Goal: Obtain resource: Download file/media

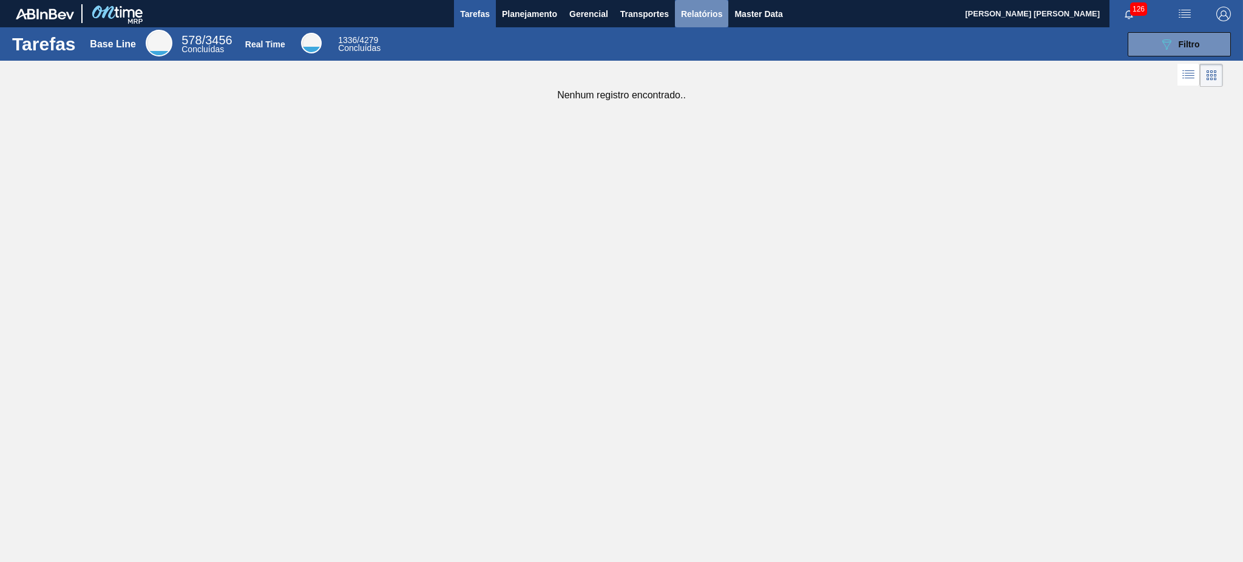
click at [690, 9] on span "Relatórios" at bounding box center [701, 14] width 41 height 15
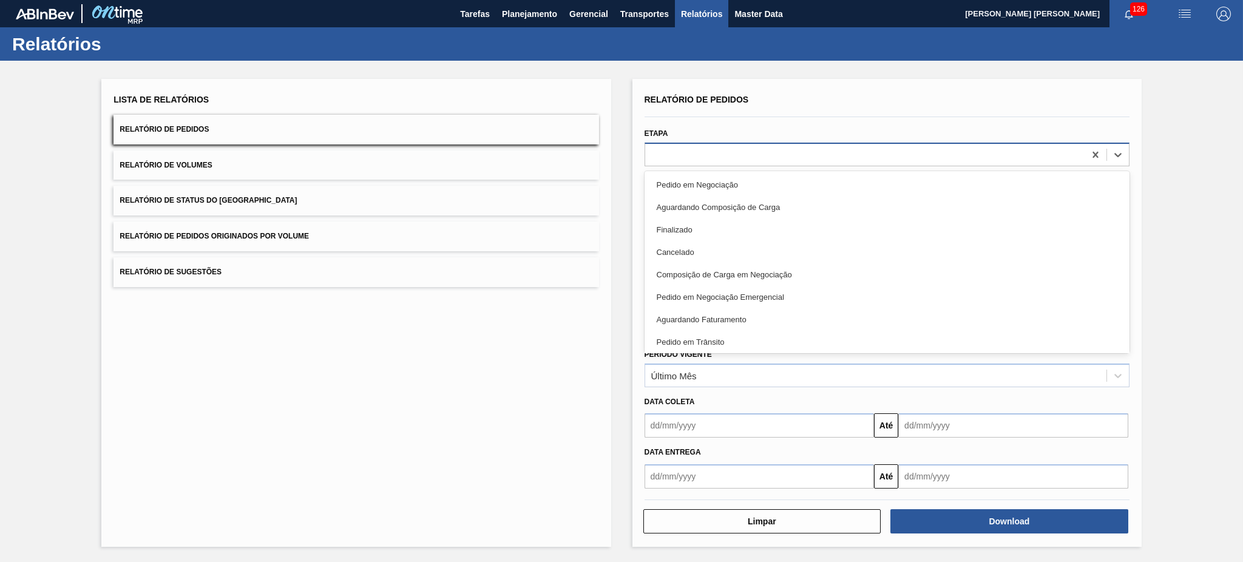
click at [680, 143] on div at bounding box center [886, 155] width 485 height 24
click at [872, 115] on div at bounding box center [887, 117] width 494 height 10
click at [681, 343] on div "Período Vigente Último Mês" at bounding box center [887, 365] width 494 height 44
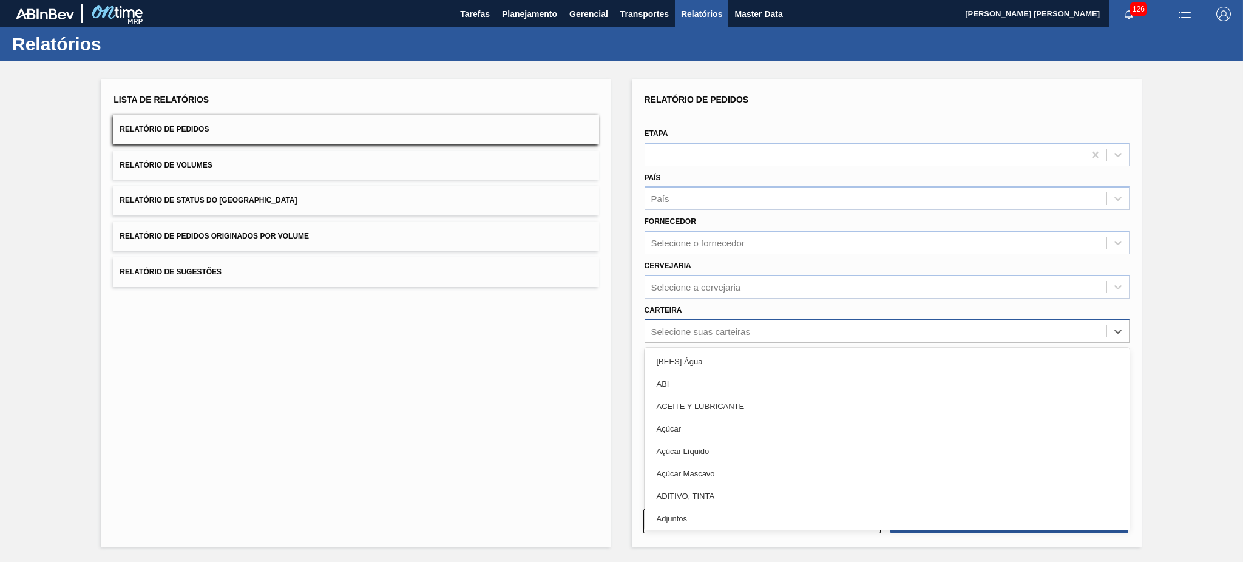
click at [673, 331] on div "Selecione suas carteiras" at bounding box center [700, 331] width 99 height 10
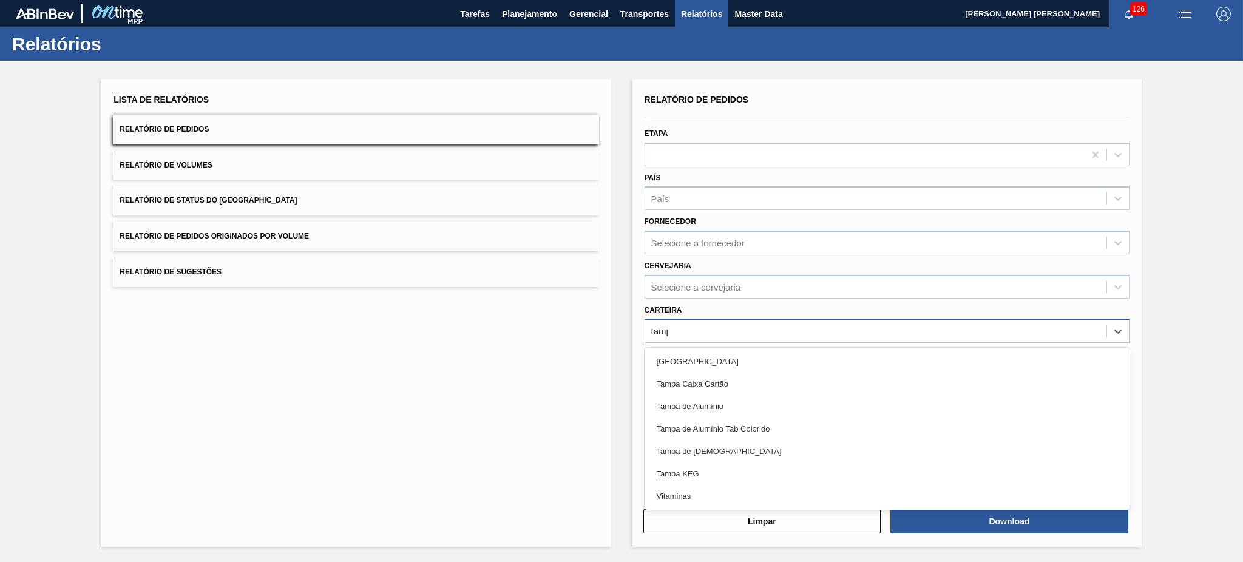
type input "tampa"
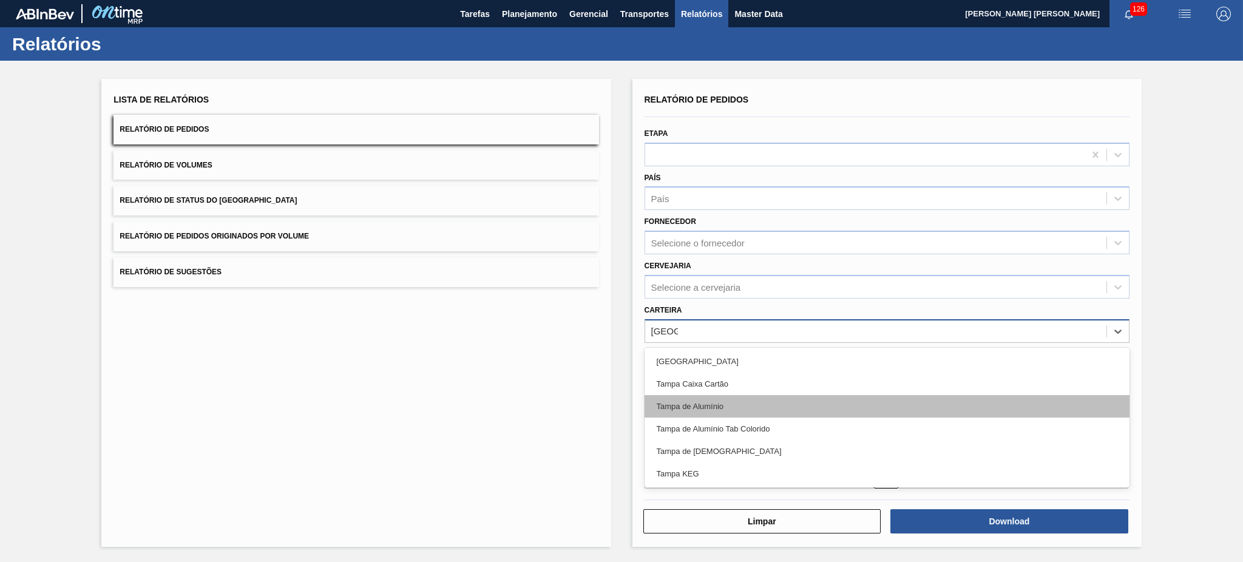
click at [707, 406] on div "Tampa de Alumínio" at bounding box center [886, 406] width 485 height 22
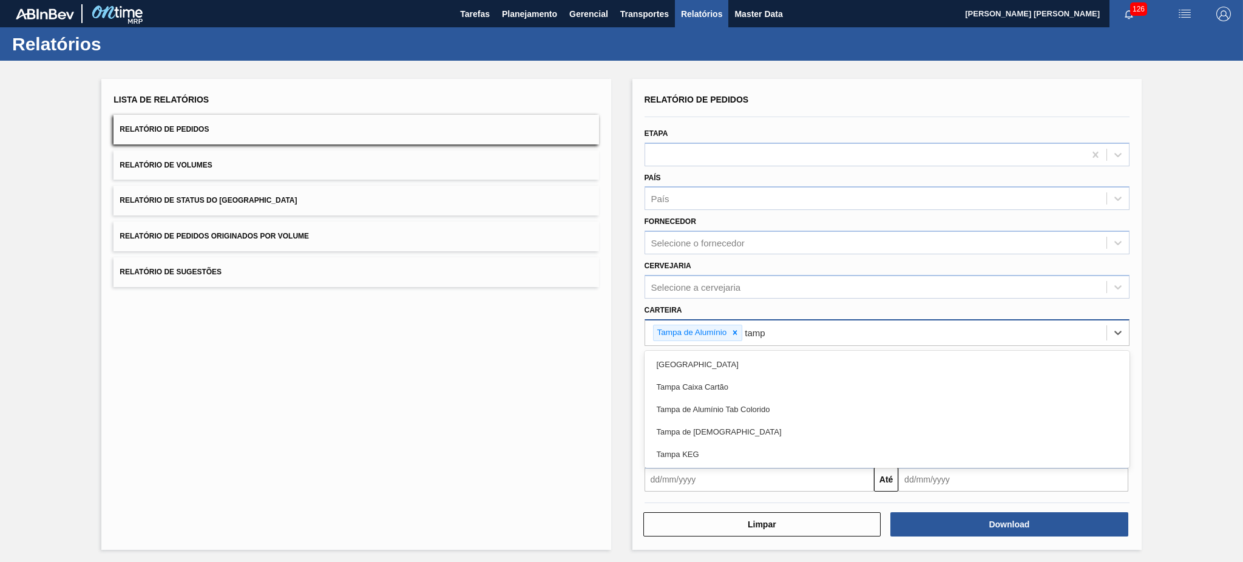
type input "tampa"
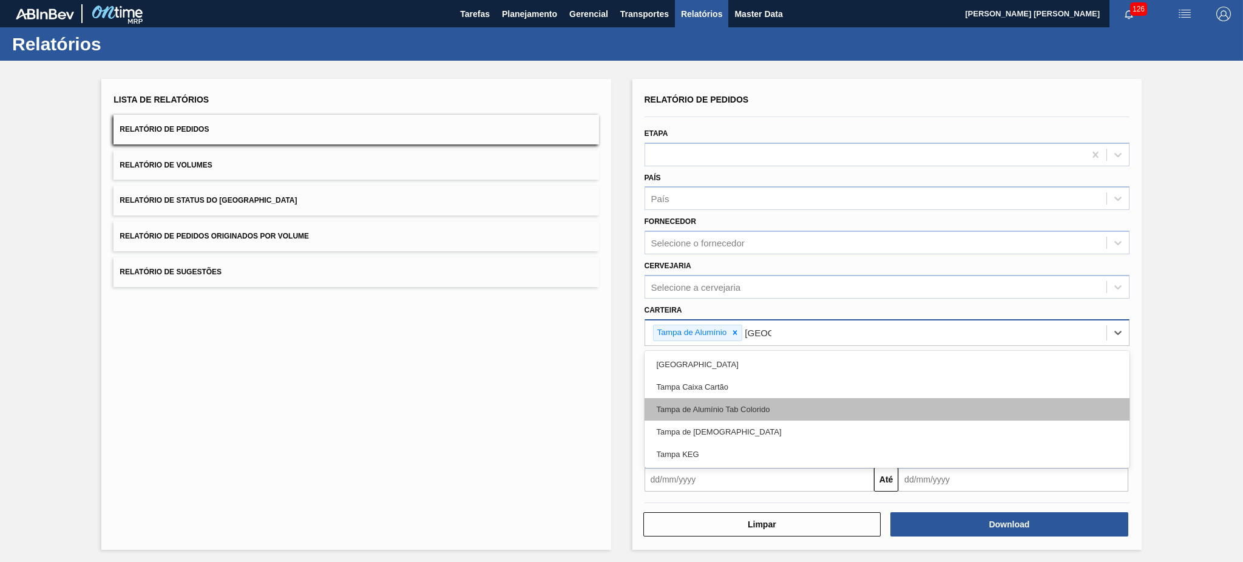
click at [713, 406] on div "Tampa de Alumínio Tab Colorido" at bounding box center [886, 409] width 485 height 22
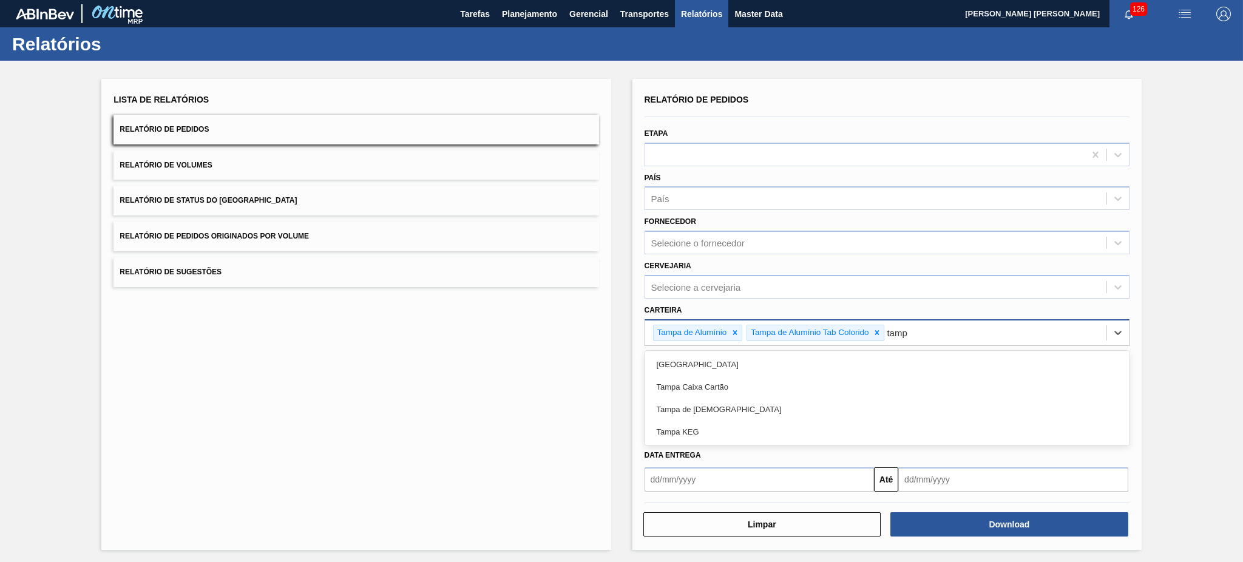
type input "tampa"
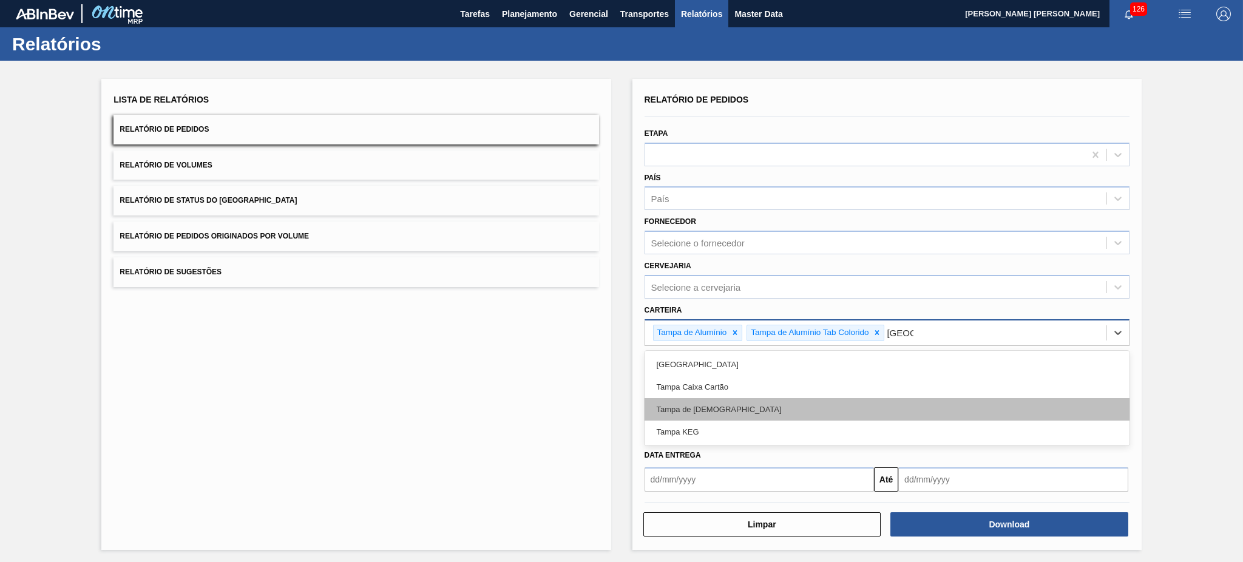
click at [716, 402] on div "Tampa de Lata" at bounding box center [886, 409] width 485 height 22
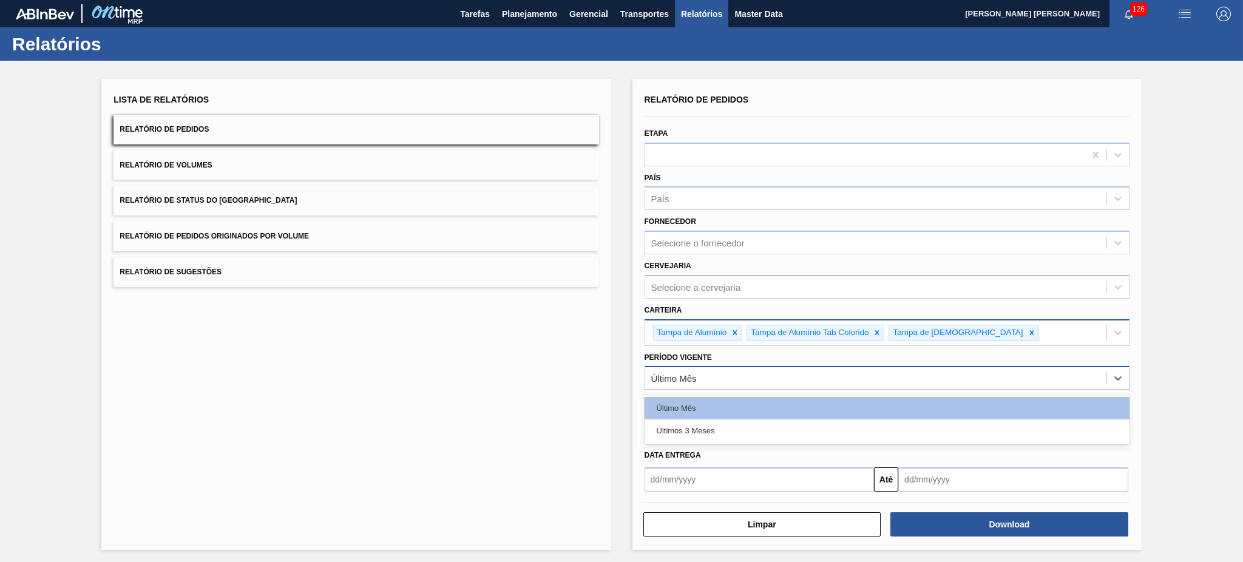
click at [716, 383] on div "Último Mês" at bounding box center [875, 379] width 461 height 18
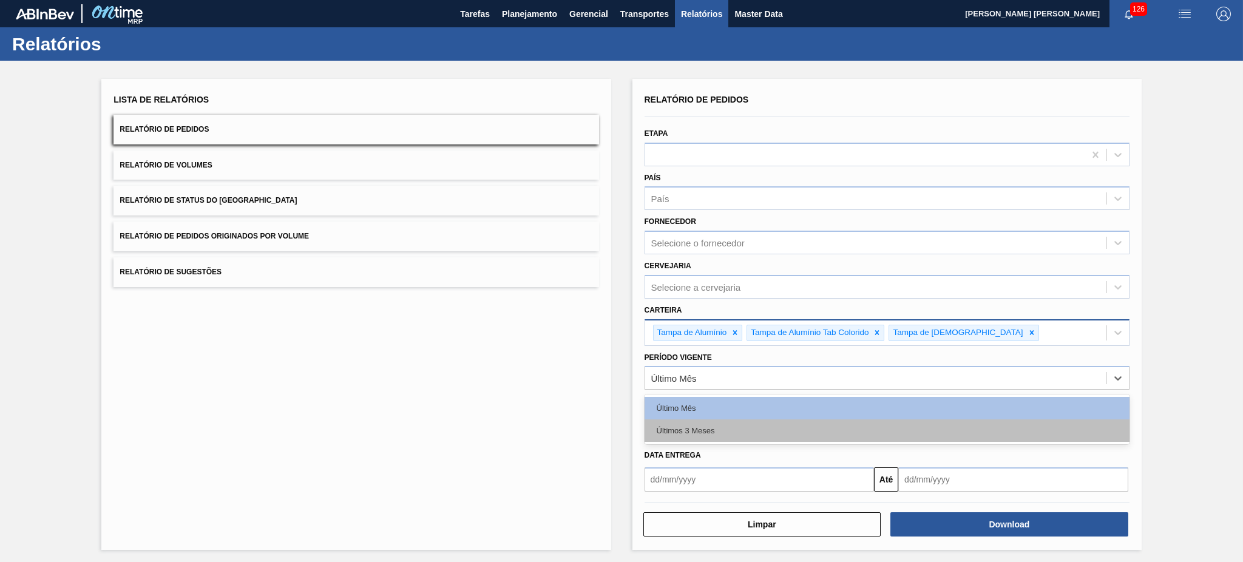
click at [687, 431] on div "Últimos 3 Meses" at bounding box center [886, 430] width 485 height 22
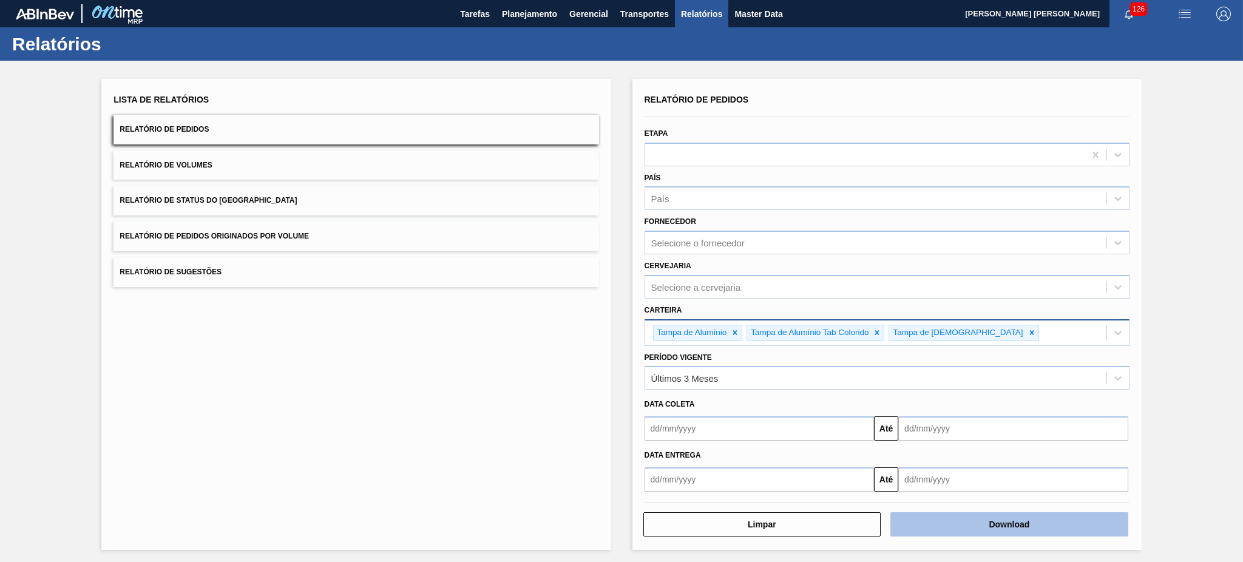
click at [940, 521] on button "Download" at bounding box center [1009, 524] width 238 height 24
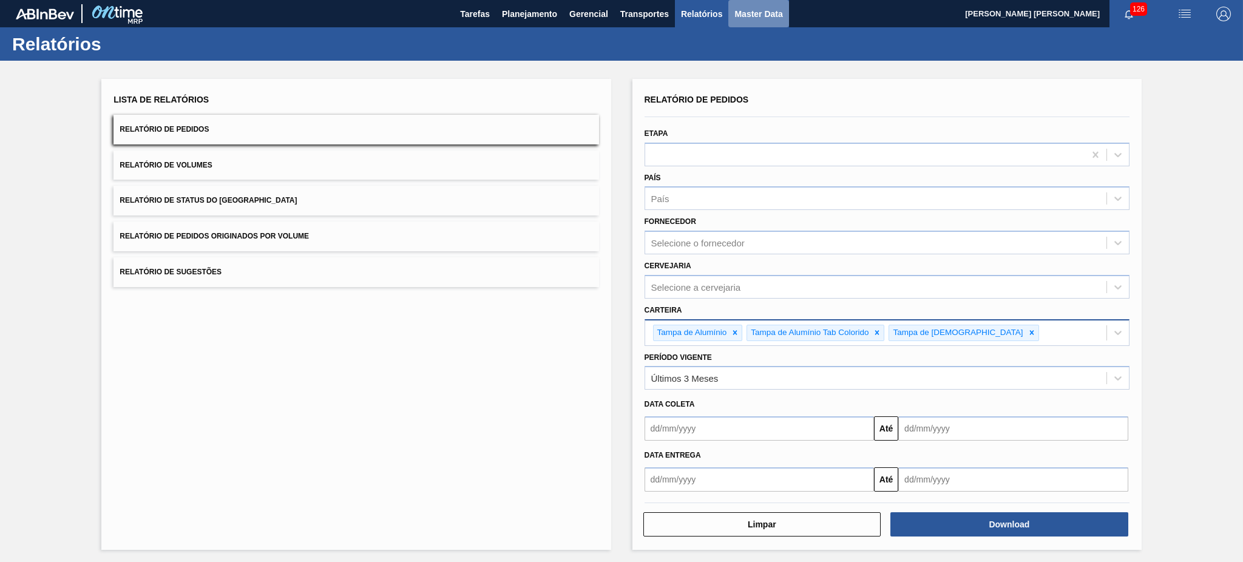
click at [759, 17] on span "Master Data" at bounding box center [758, 14] width 48 height 15
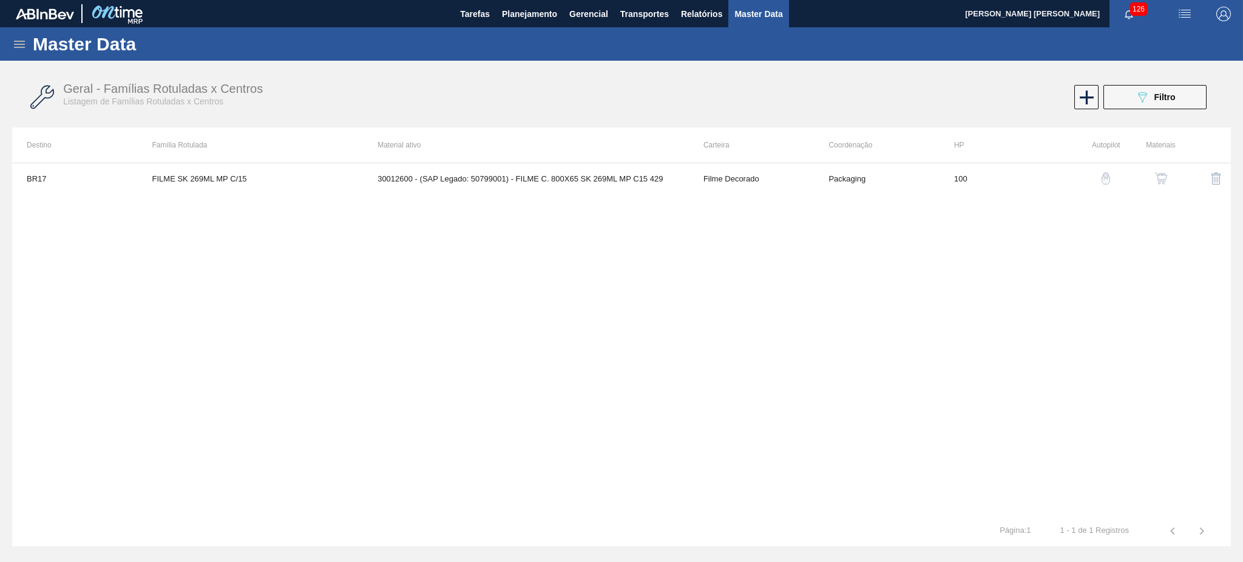
click at [825, 325] on div "BR17 FILME SK 269ML MP C/15 30012600 - (SAP Legado: 50799001) - FILME C. 800X65…" at bounding box center [621, 339] width 1218 height 353
click at [13, 43] on icon at bounding box center [19, 44] width 15 height 15
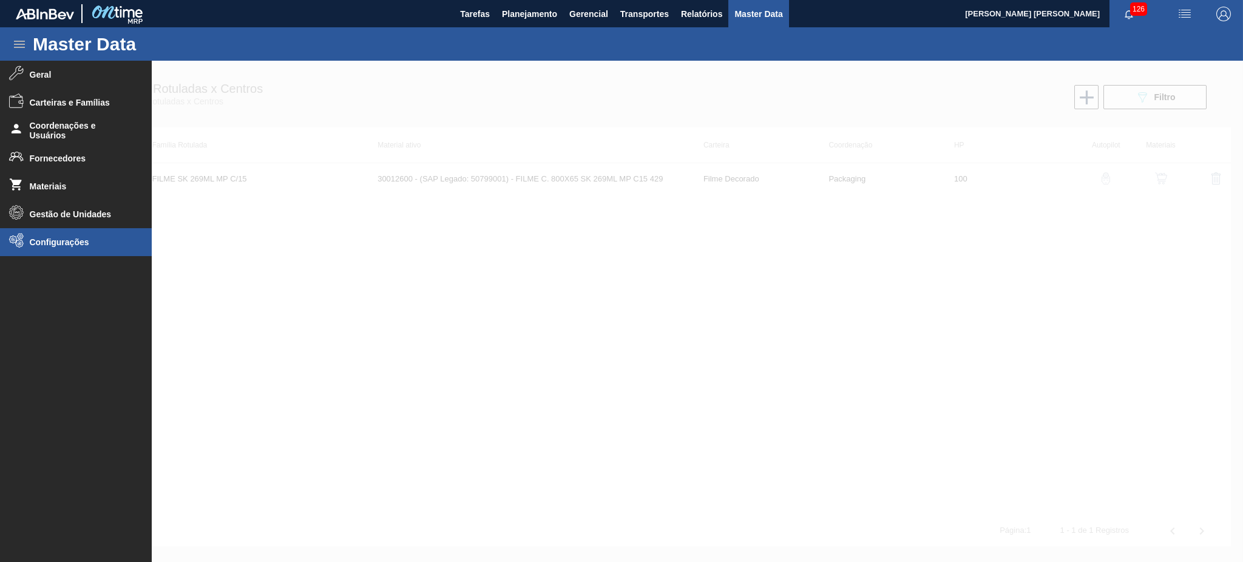
click at [68, 245] on span "Configurações" at bounding box center [80, 242] width 100 height 10
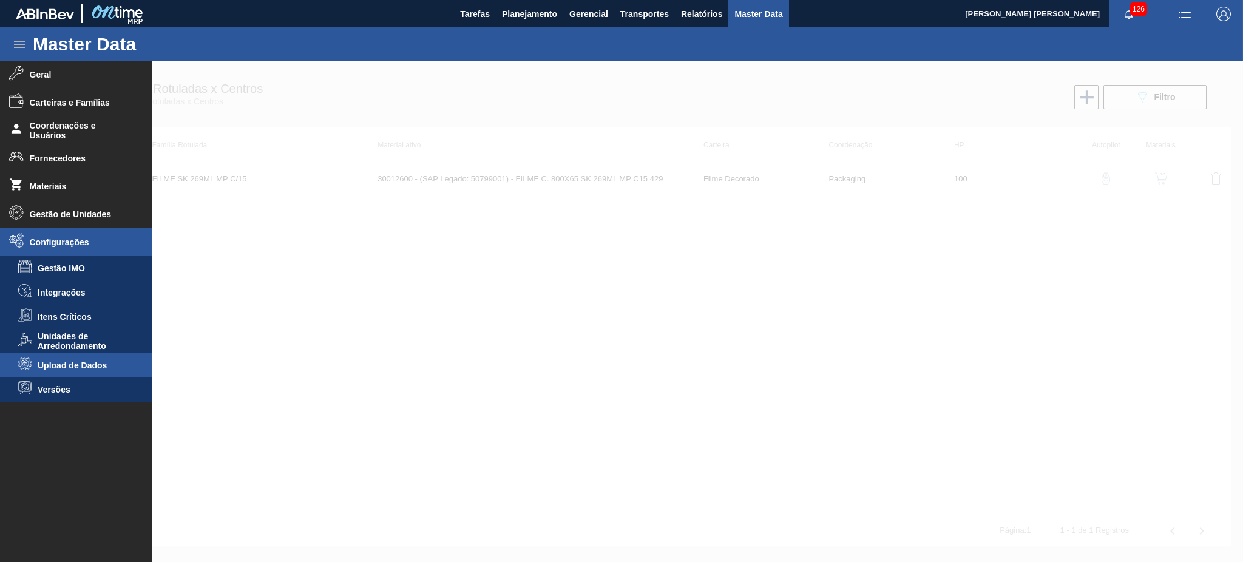
click at [105, 366] on span "Upload de Dados" at bounding box center [84, 365] width 93 height 10
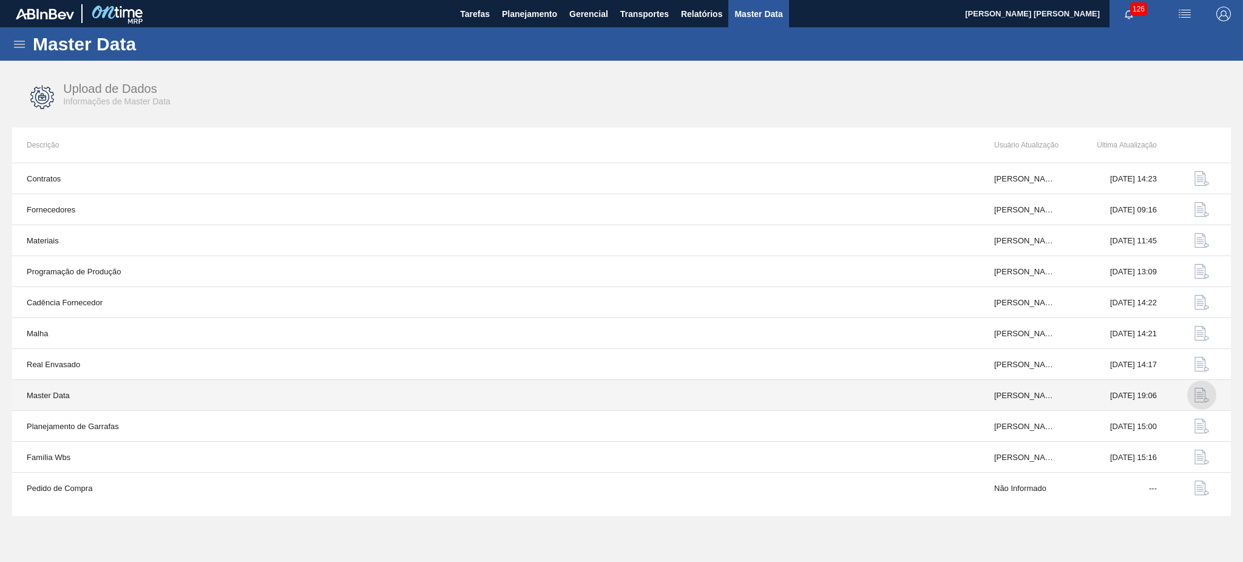
click at [1207, 399] on img "button" at bounding box center [1201, 395] width 15 height 15
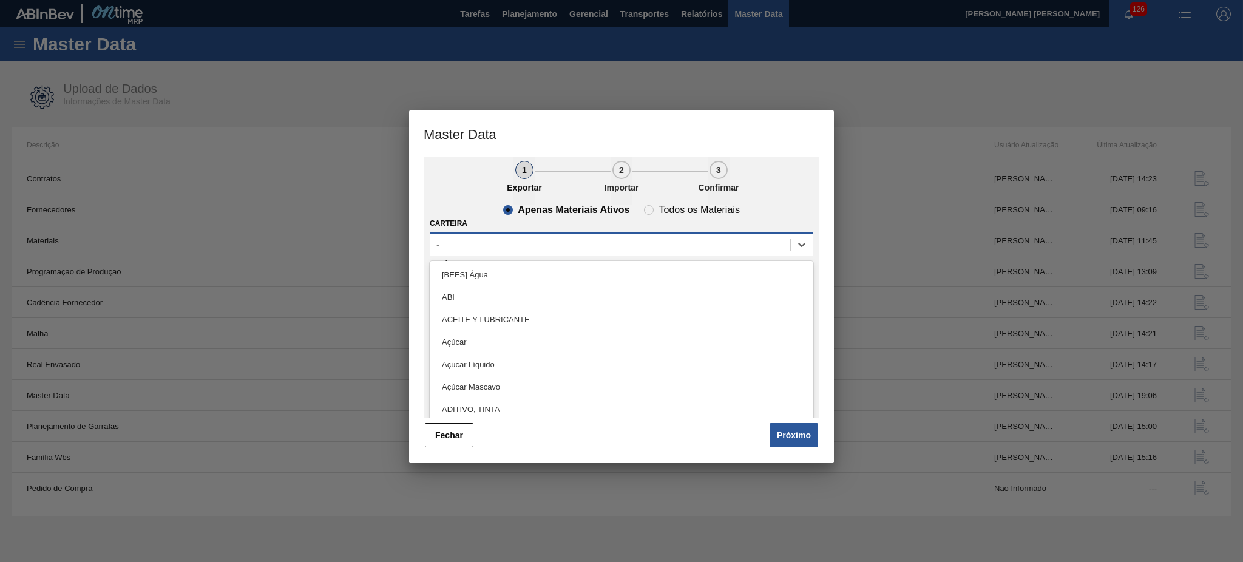
click at [547, 243] on div "-" at bounding box center [610, 244] width 360 height 18
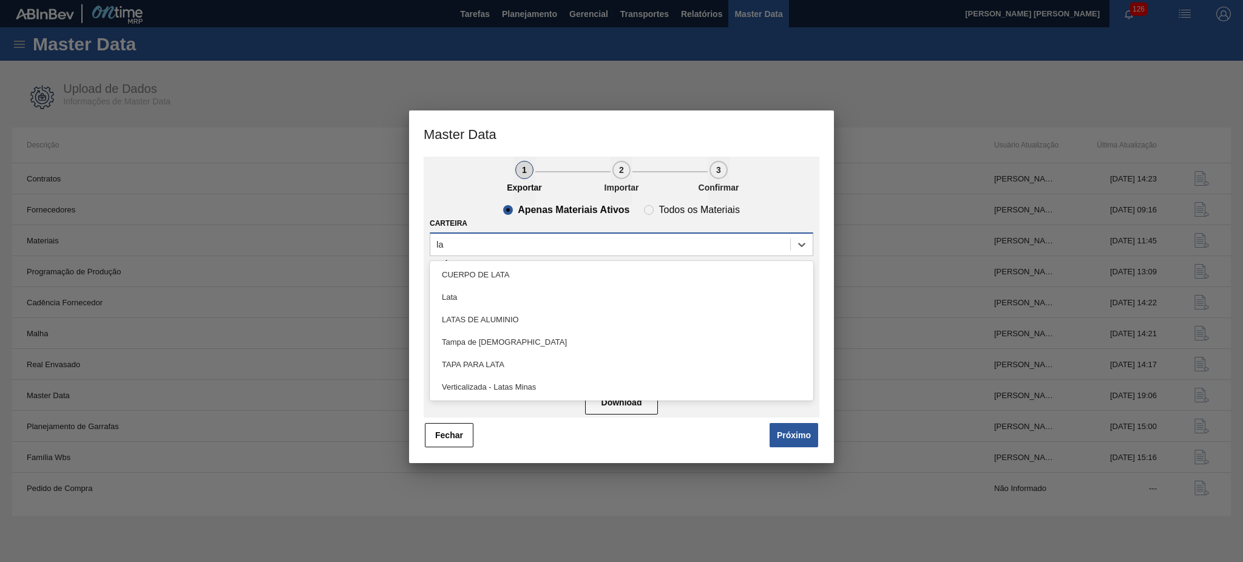
type input "l"
type input "tampa"
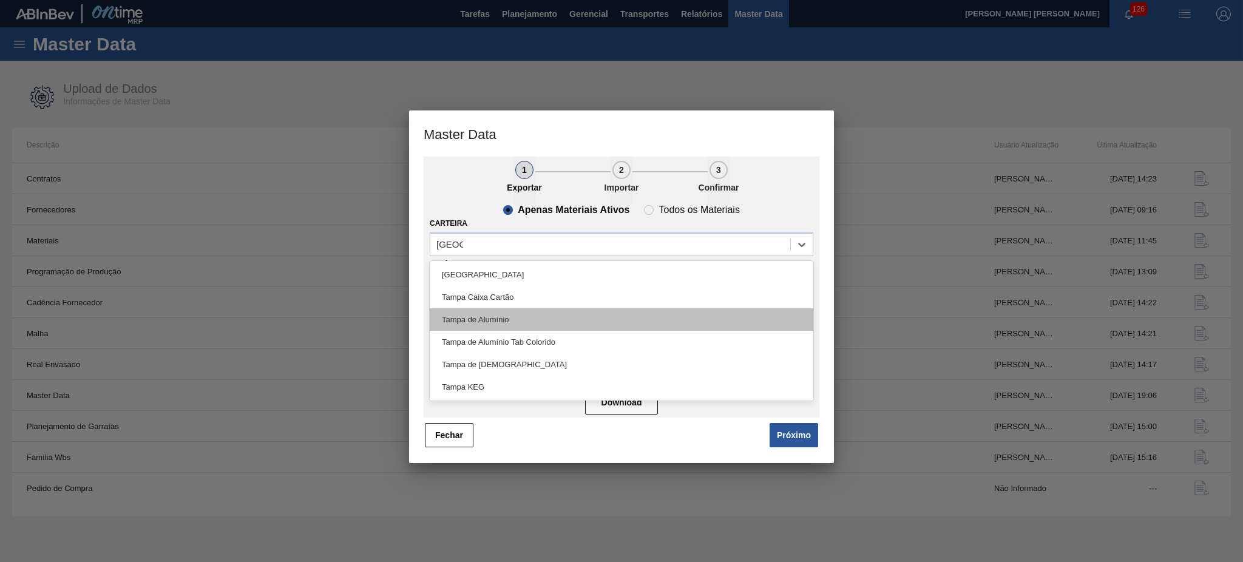
click at [515, 317] on div "Tampa de Alumínio" at bounding box center [621, 319] width 383 height 22
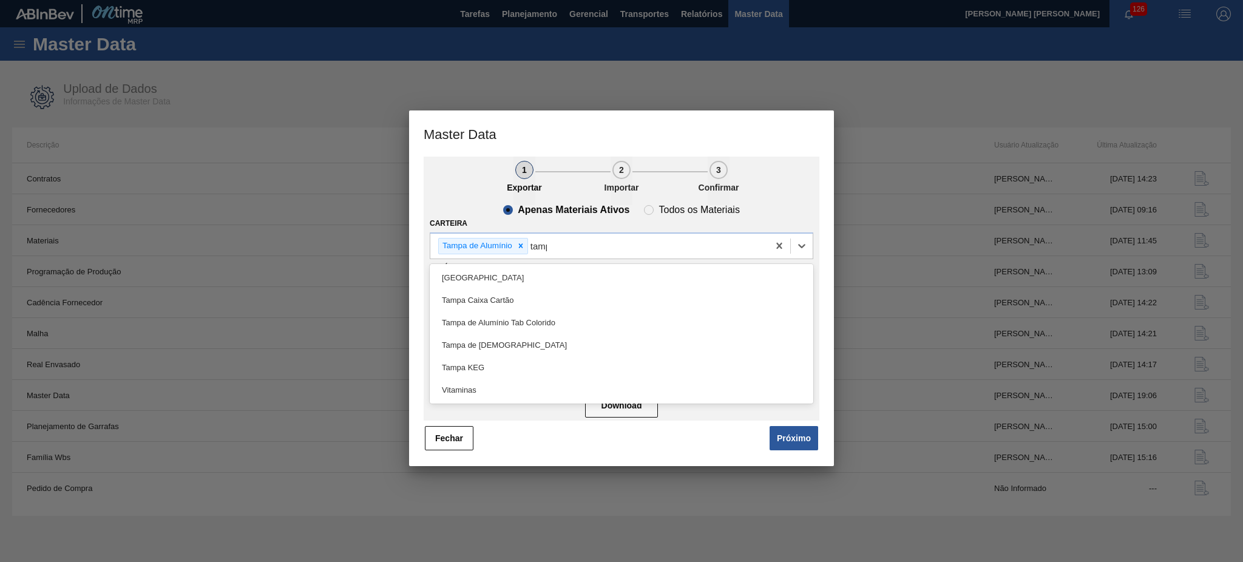
type input "tampa"
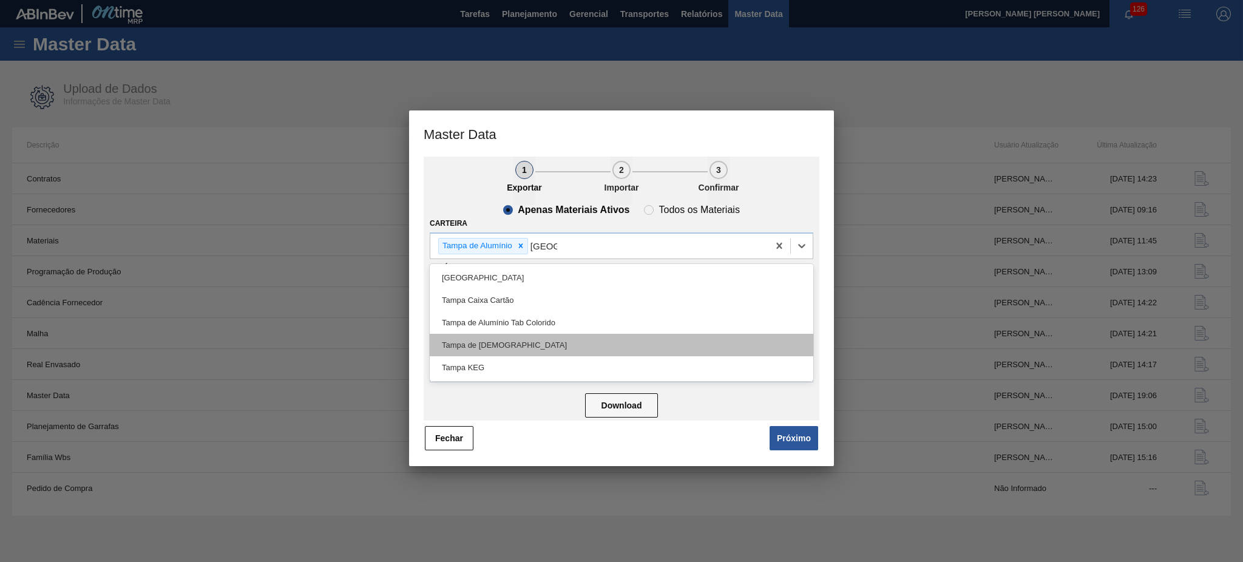
click at [491, 337] on div "Tampa de Lata" at bounding box center [621, 345] width 383 height 22
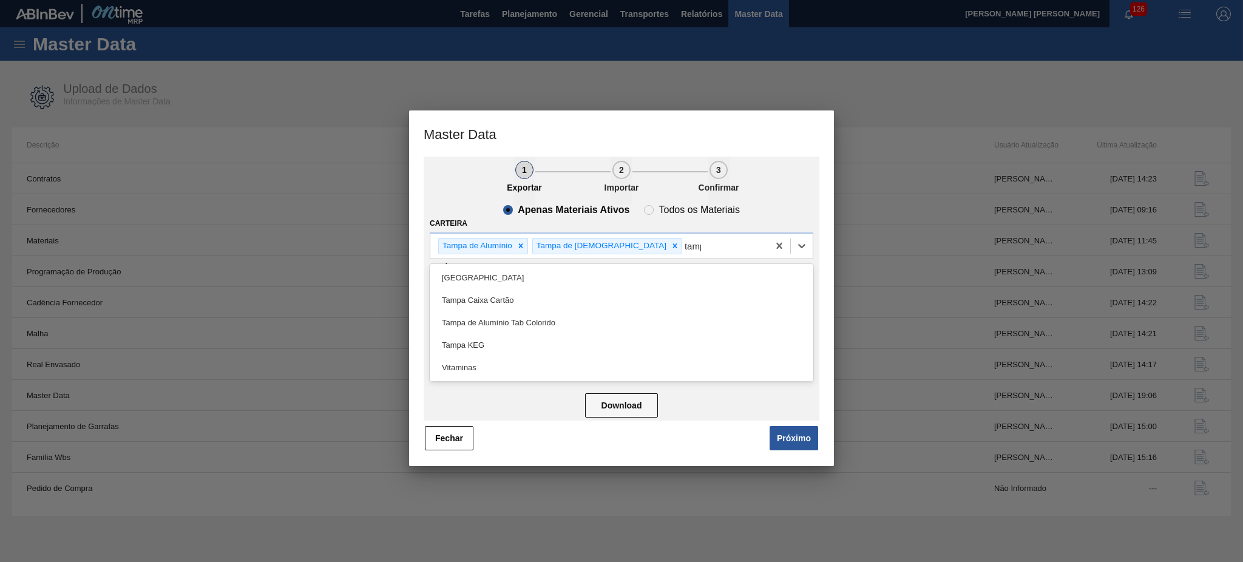
type input "tampa"
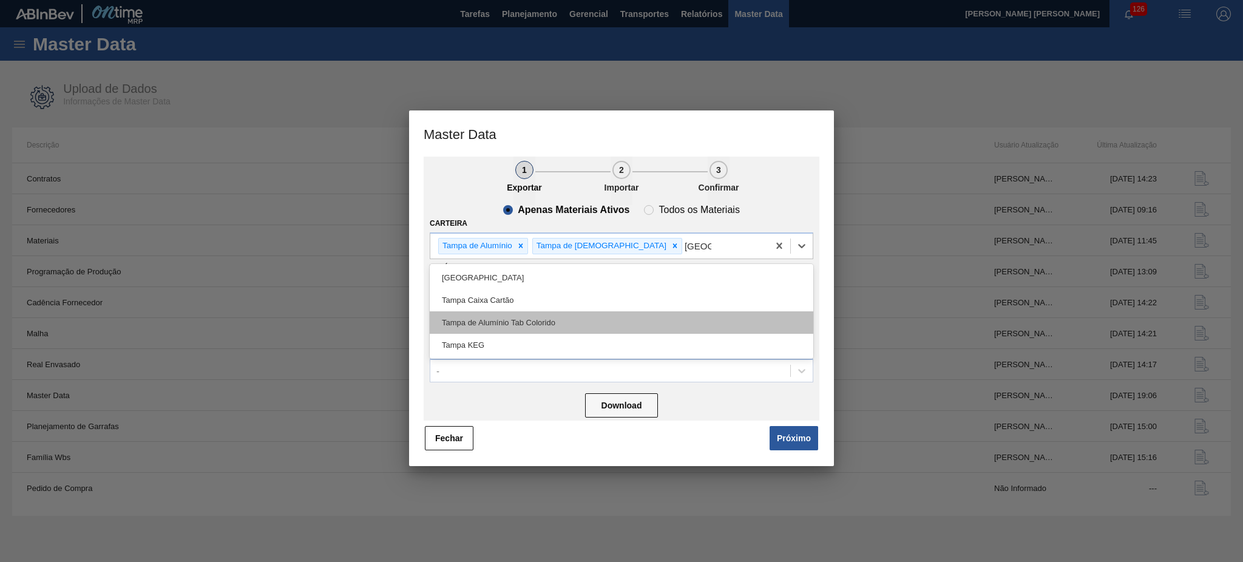
click at [526, 319] on div "Tampa de Alumínio Tab Colorido" at bounding box center [621, 322] width 383 height 22
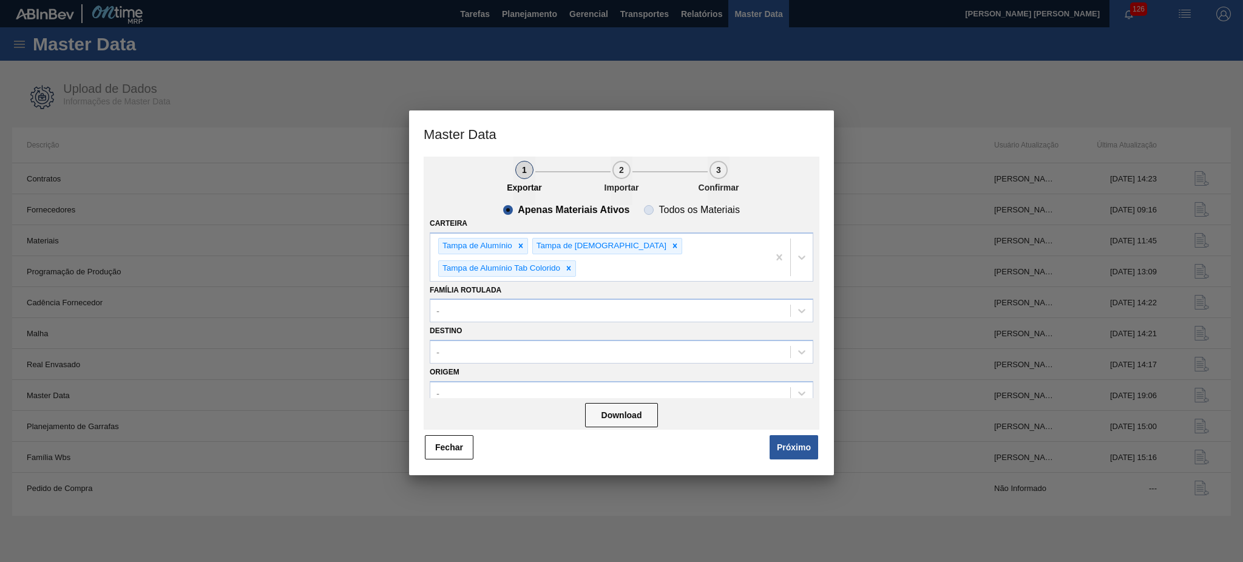
click at [0, 0] on slot "Todos os Materiais" at bounding box center [0, 0] width 0 height 0
click at [658, 211] on input "Todos os Materiais" at bounding box center [648, 209] width 19 height 19
radio input "true"
radio input "false"
click at [610, 403] on button "Download" at bounding box center [621, 415] width 73 height 24
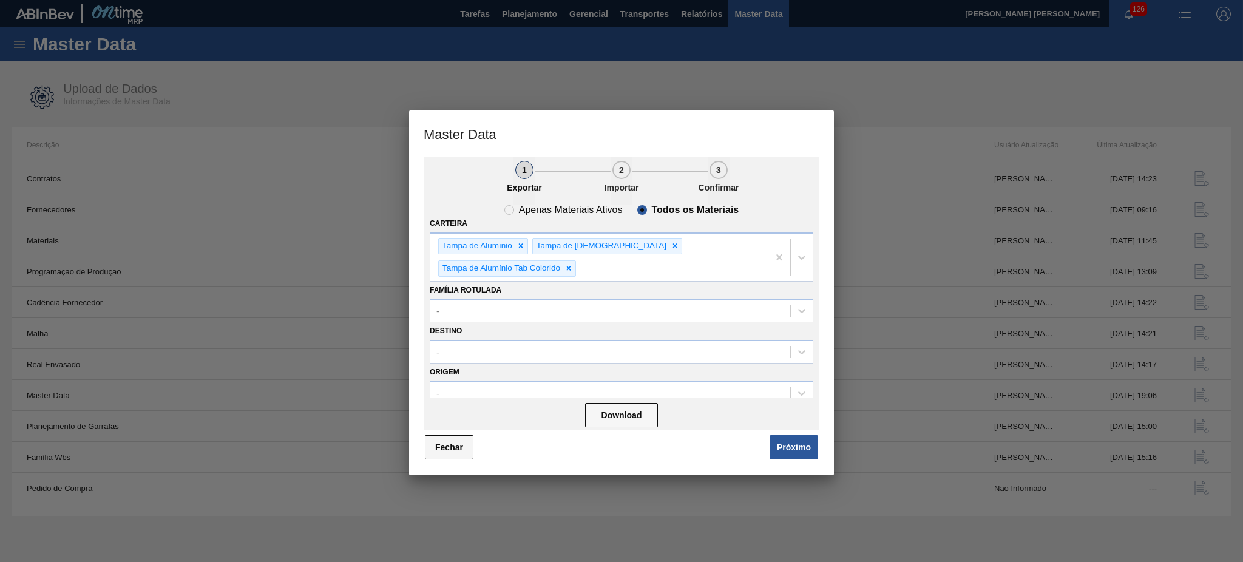
click at [443, 435] on button "Fechar" at bounding box center [449, 447] width 49 height 24
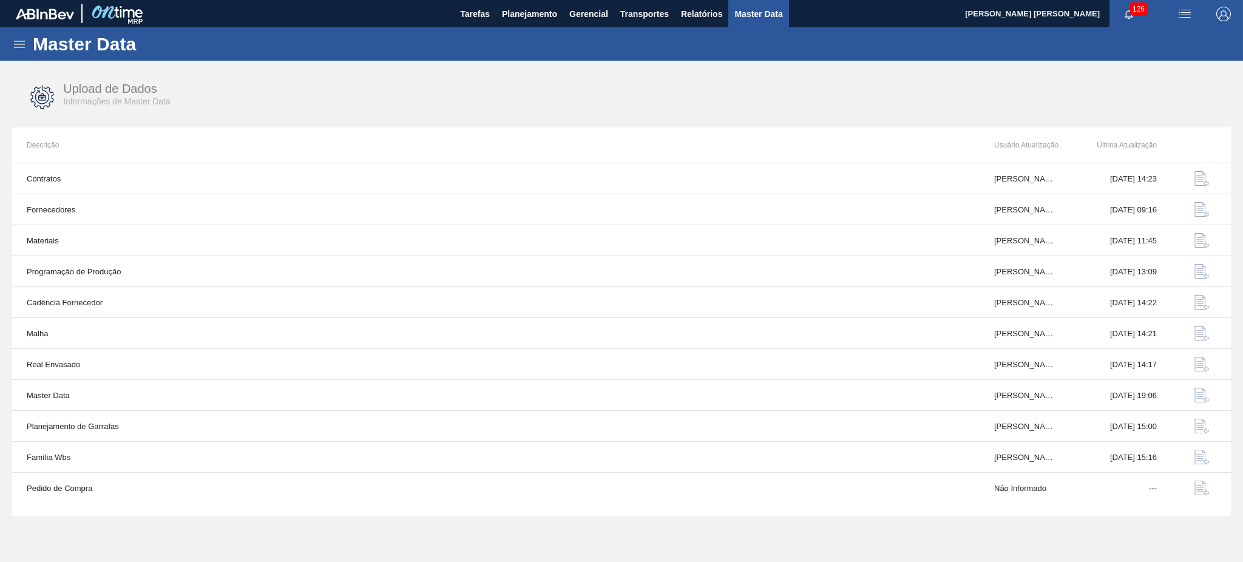
click at [20, 47] on icon at bounding box center [19, 44] width 15 height 15
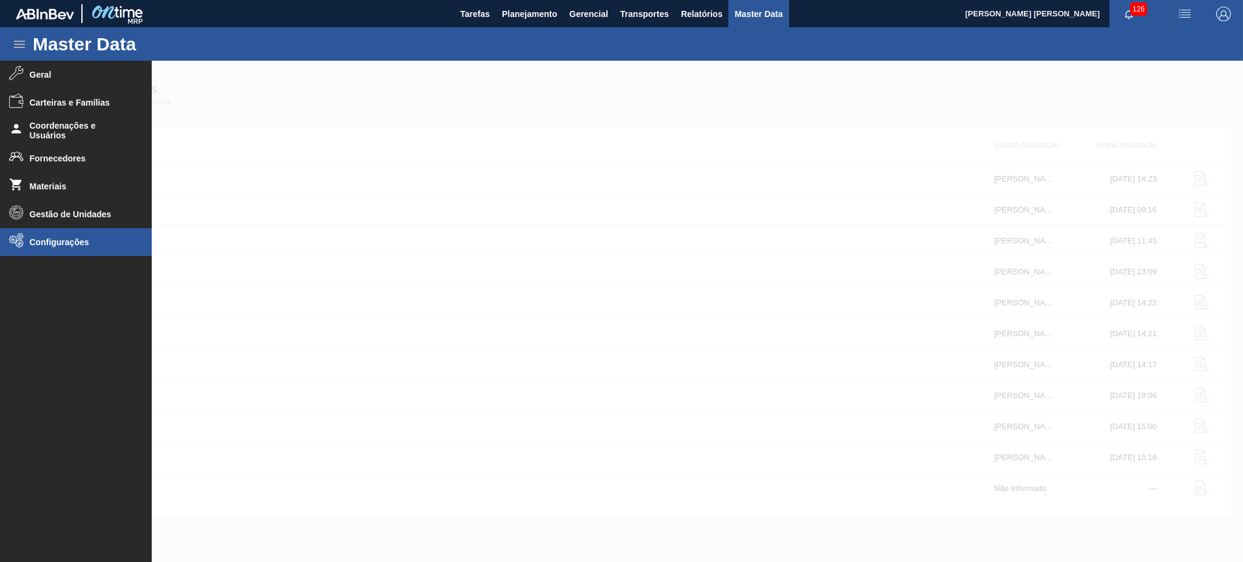
click at [84, 236] on li "Configurações" at bounding box center [76, 242] width 152 height 28
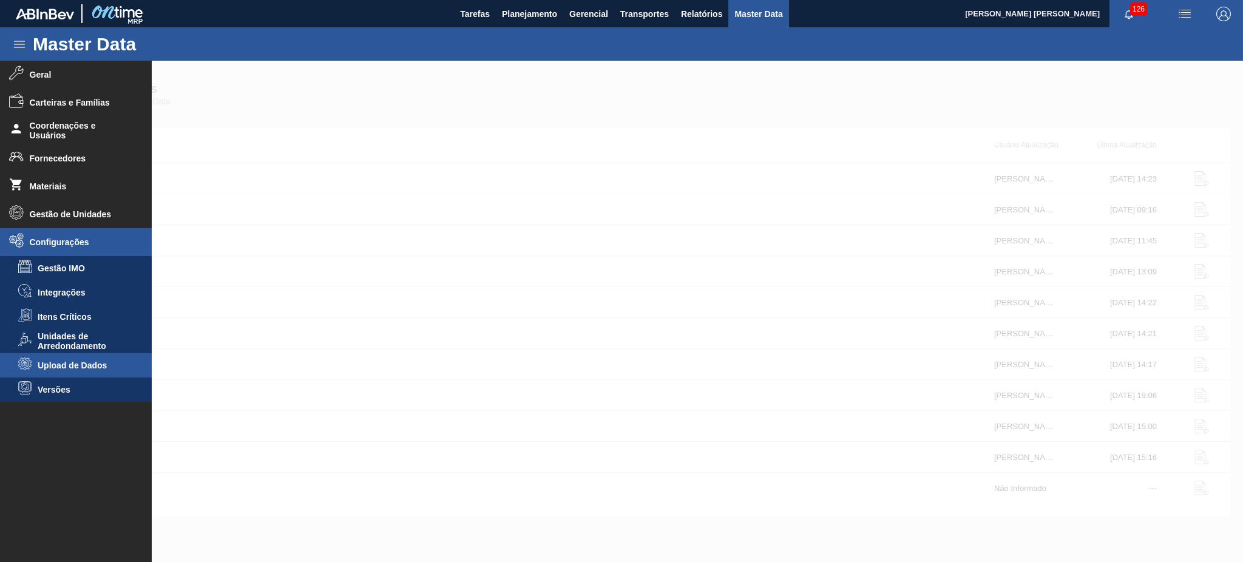
click at [95, 368] on span "Upload de Dados" at bounding box center [84, 365] width 93 height 10
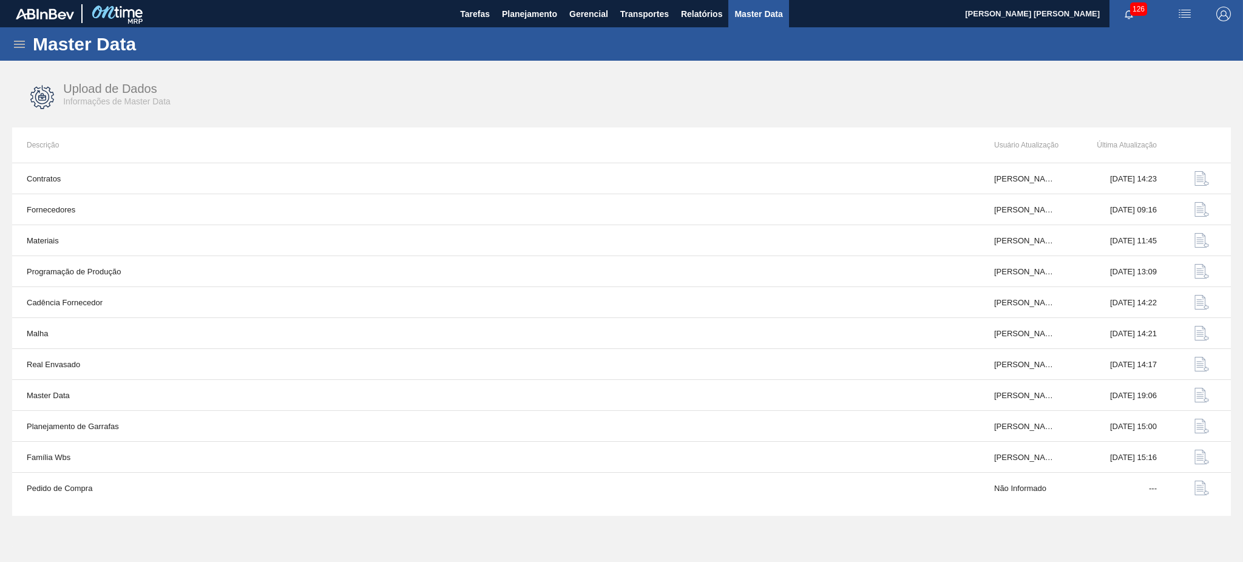
click at [16, 38] on icon at bounding box center [19, 44] width 15 height 15
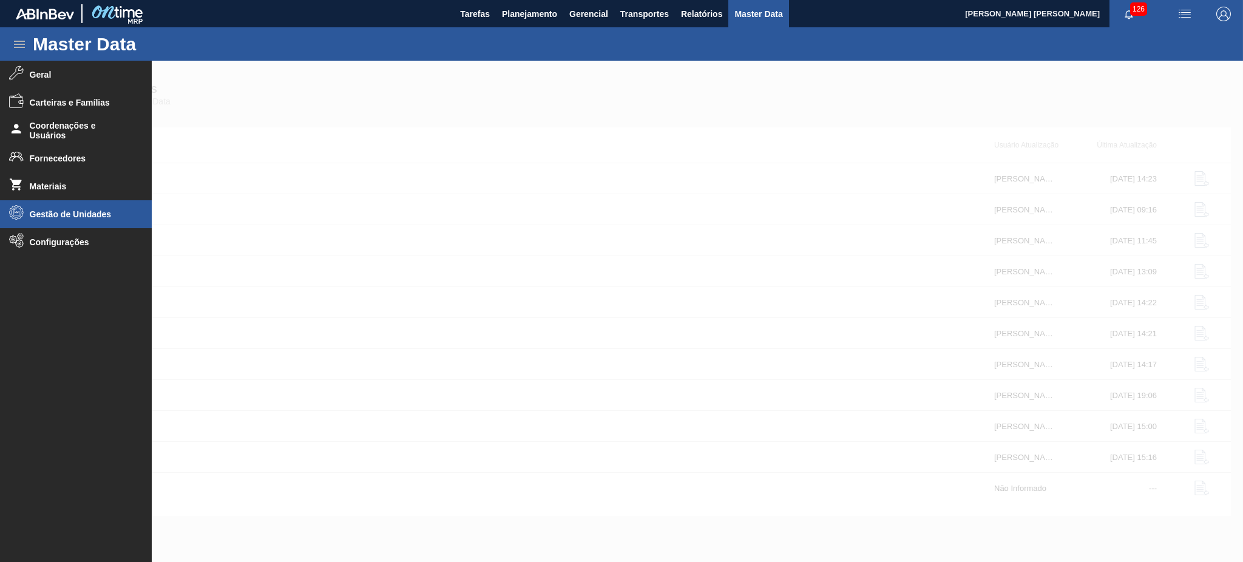
click at [91, 202] on li "Gestão de Unidades" at bounding box center [76, 214] width 152 height 28
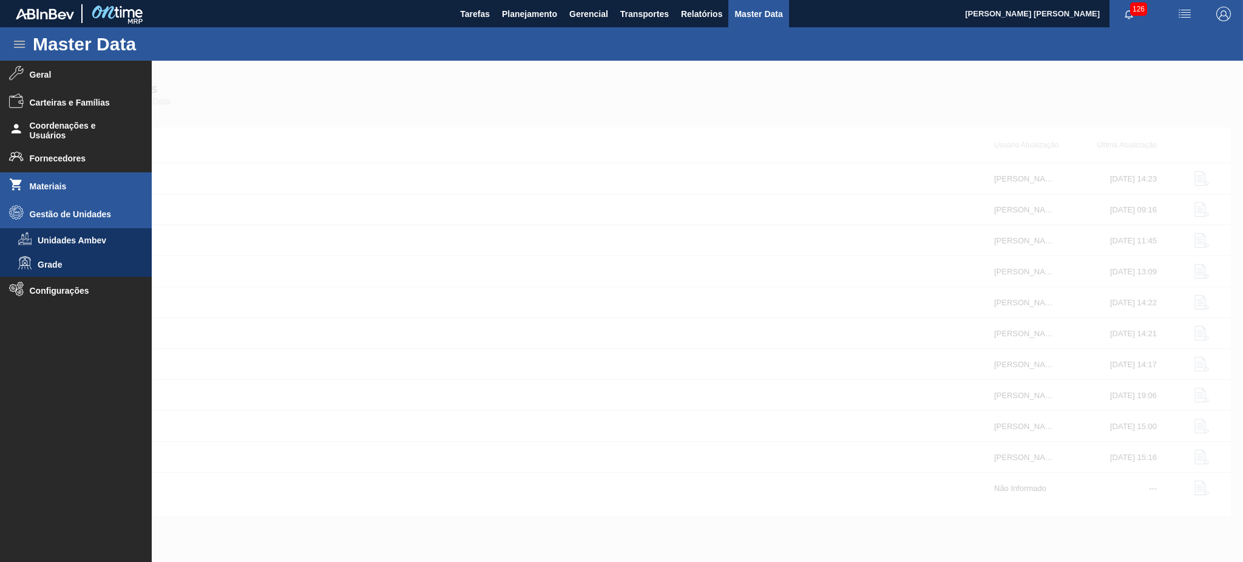
click at [81, 174] on li "Materiais" at bounding box center [76, 186] width 152 height 28
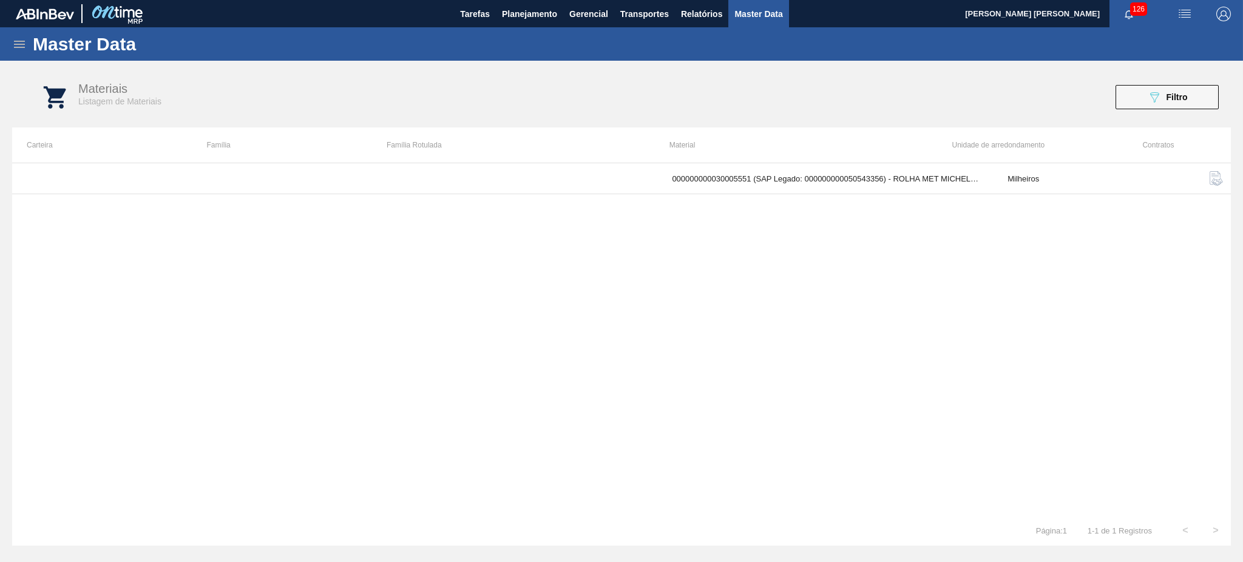
click at [13, 38] on icon at bounding box center [19, 44] width 15 height 15
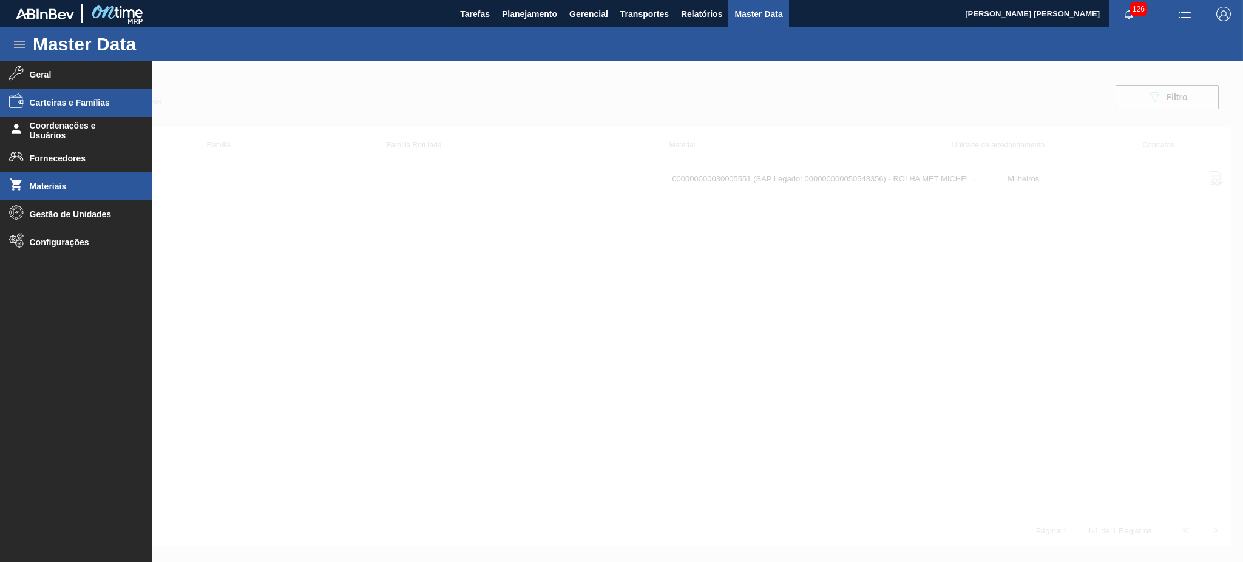
click at [73, 90] on li "Carteiras e Famílias" at bounding box center [76, 103] width 152 height 28
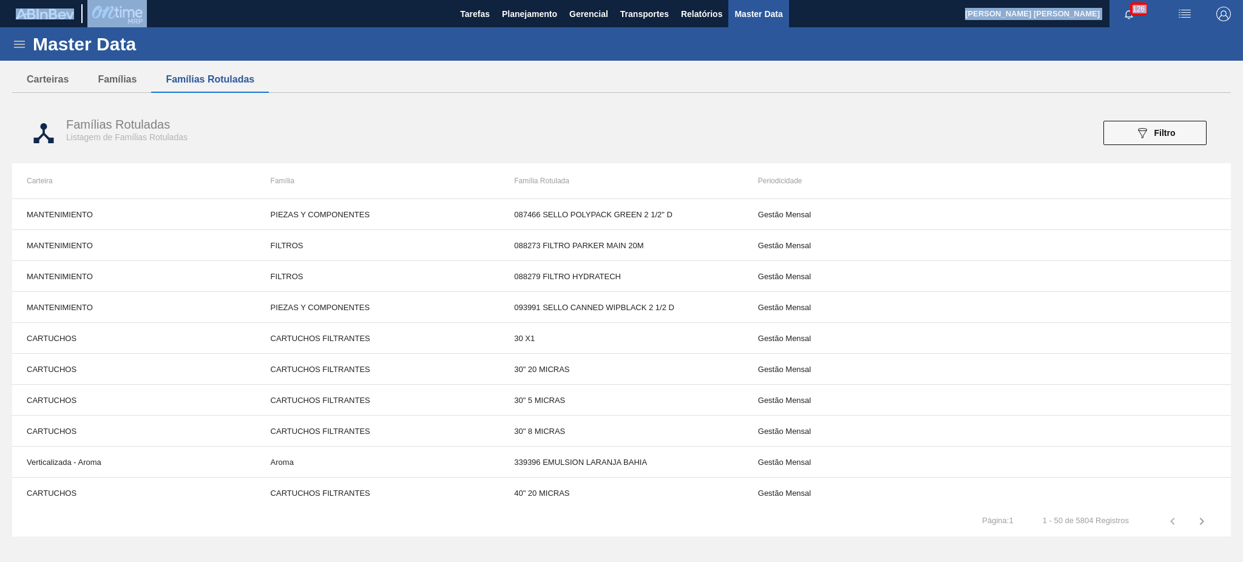
drag, startPoint x: 17, startPoint y: 21, endPoint x: 18, endPoint y: 35, distance: 14.6
click at [18, 35] on main "Tarefas Planejamento Gerencial Transportes Relatórios Master Data Isabela Artus…" at bounding box center [621, 281] width 1243 height 562
click at [18, 35] on div "Master Data" at bounding box center [621, 43] width 1243 height 33
click at [18, 39] on icon at bounding box center [19, 44] width 15 height 15
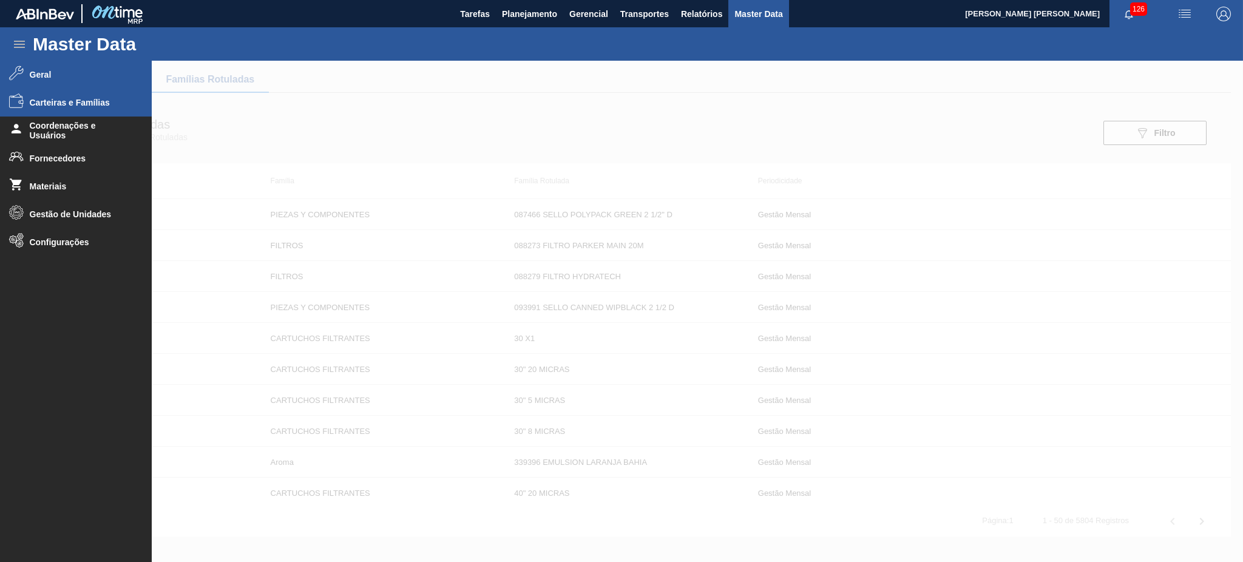
click at [43, 81] on li "Geral" at bounding box center [76, 75] width 152 height 28
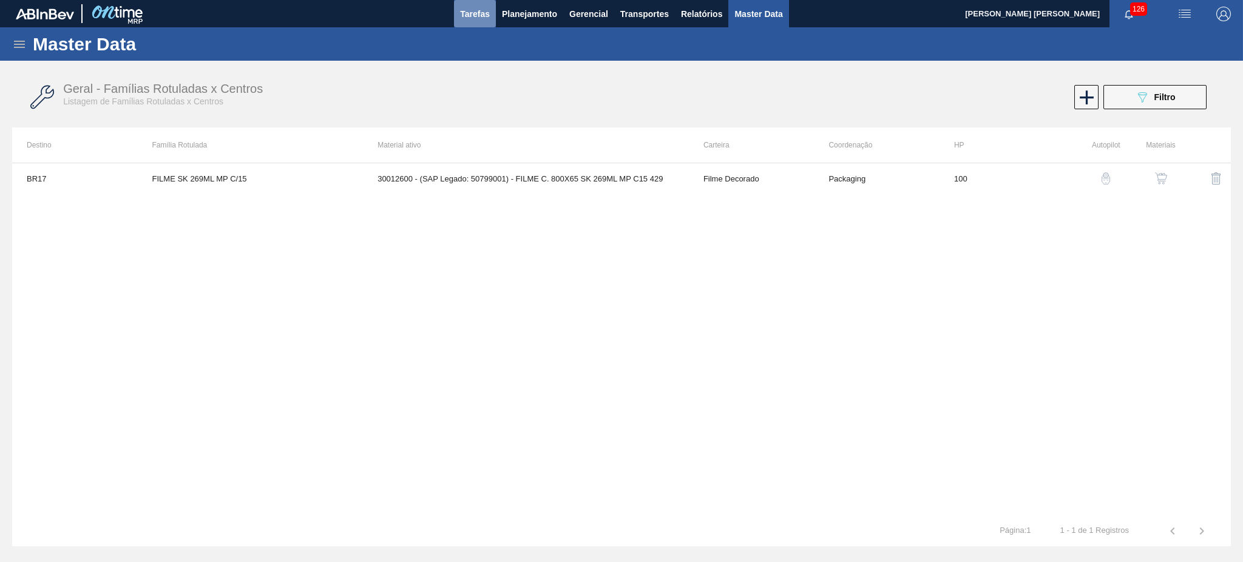
click at [459, 13] on button "Tarefas" at bounding box center [475, 13] width 42 height 27
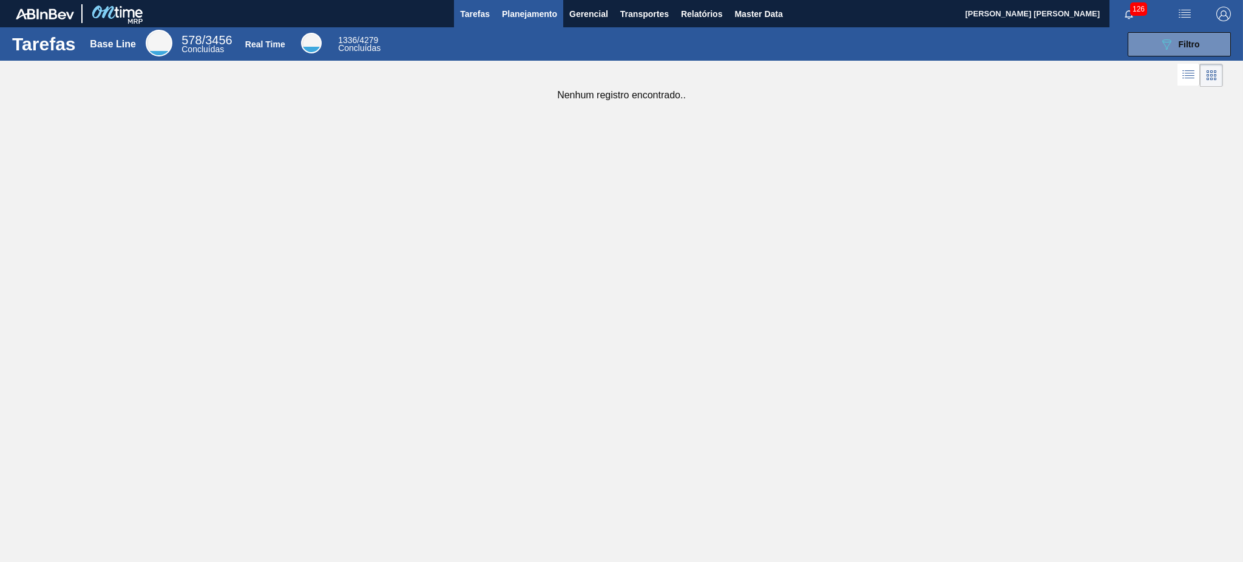
click at [533, 8] on span "Planejamento" at bounding box center [529, 14] width 55 height 15
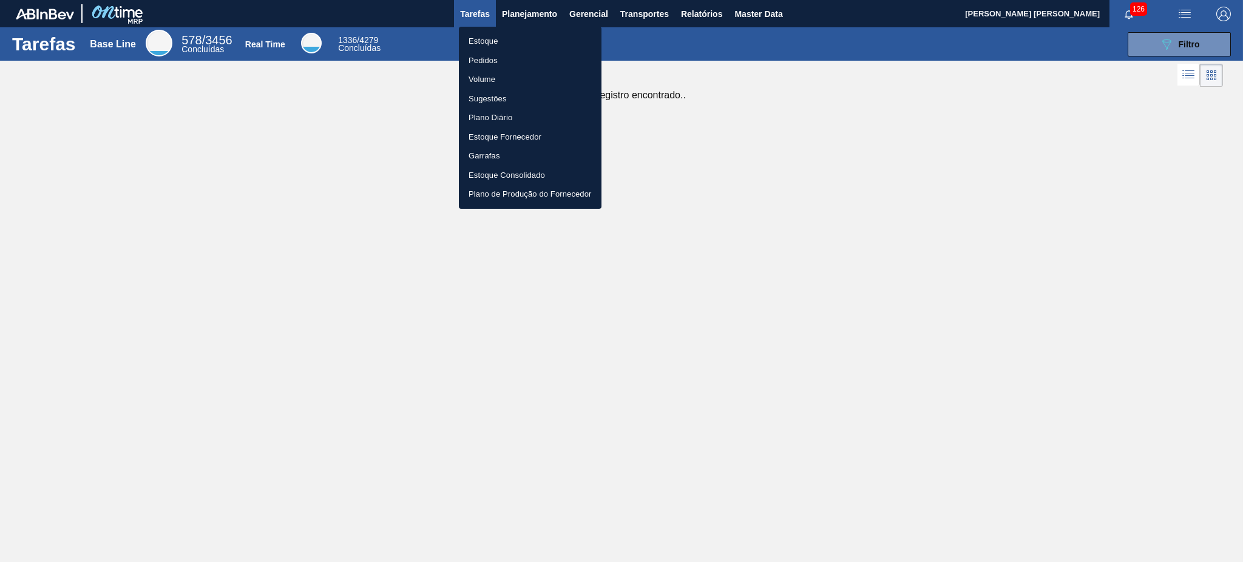
click at [595, 13] on div at bounding box center [621, 281] width 1243 height 562
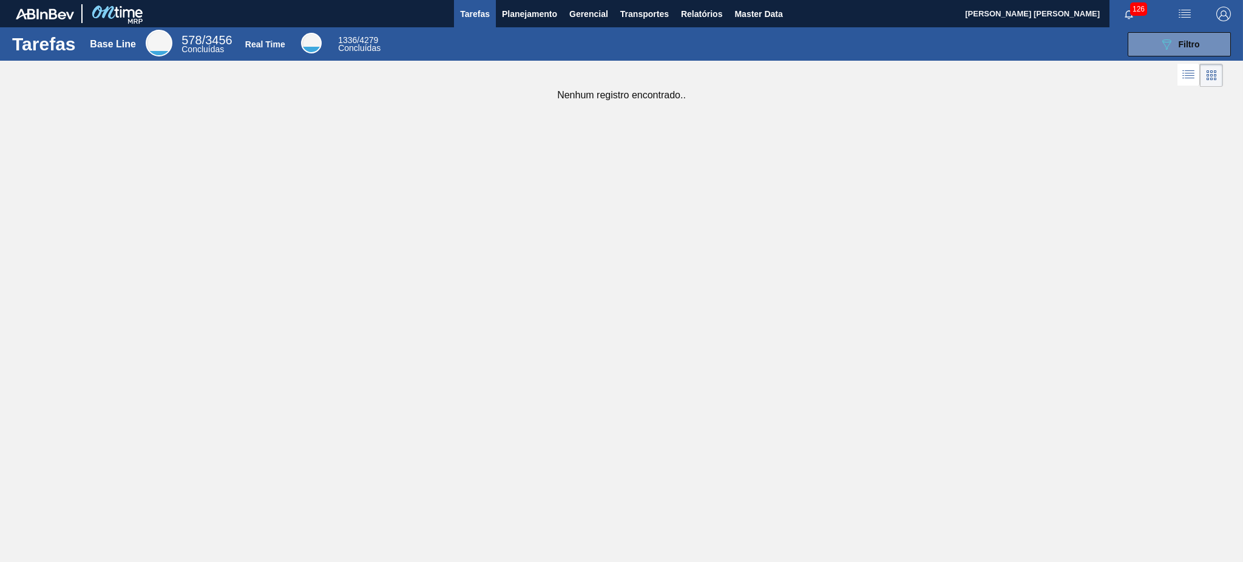
click at [595, 0] on body "Tarefas Planejamento Gerencial Transportes Relatórios Master Data Isabela Artus…" at bounding box center [621, 0] width 1243 height 0
click at [595, 13] on span "Gerencial" at bounding box center [588, 14] width 39 height 15
click at [632, 16] on div at bounding box center [621, 281] width 1243 height 562
click at [632, 16] on span "Transportes" at bounding box center [644, 14] width 49 height 15
click at [693, 10] on div at bounding box center [621, 281] width 1243 height 562
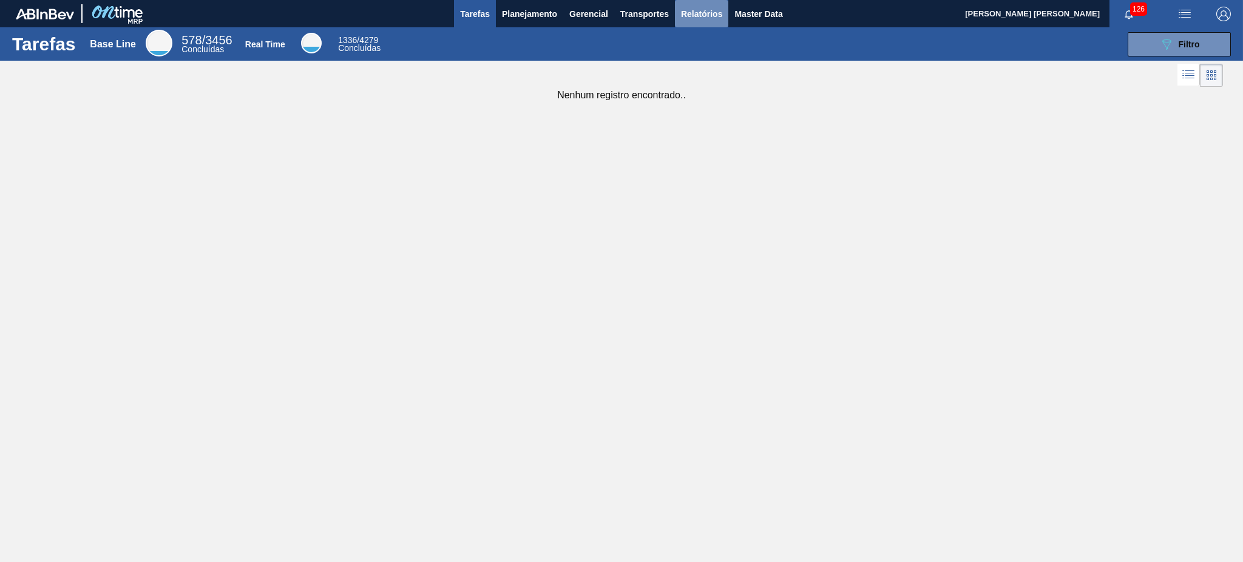
click at [693, 10] on span "Relatórios" at bounding box center [701, 14] width 41 height 15
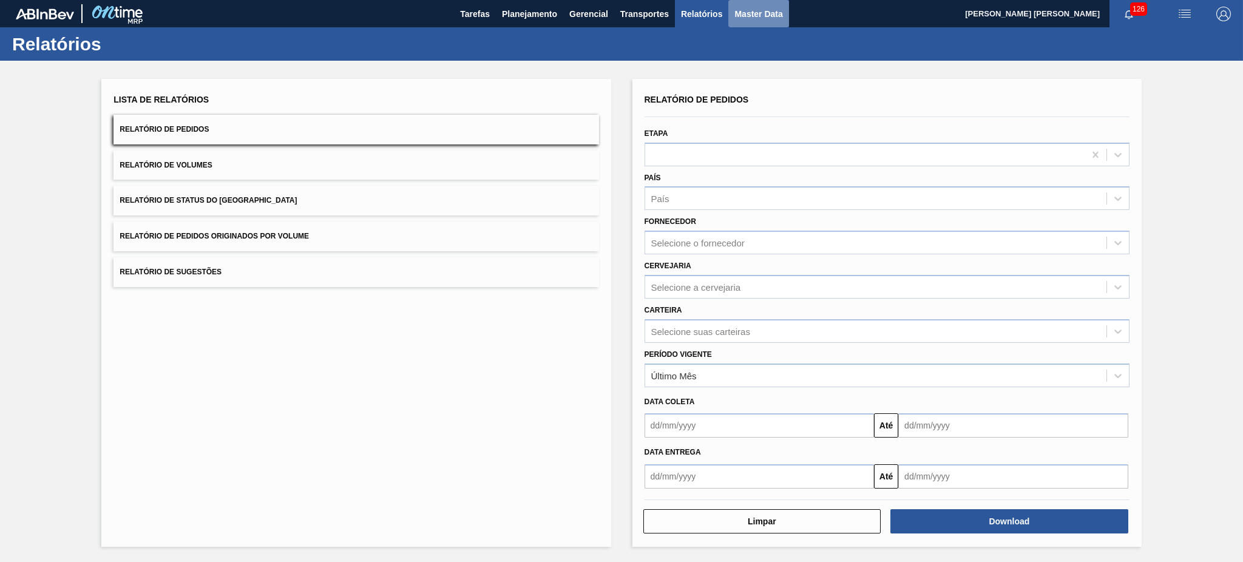
click at [788, 2] on button "Master Data" at bounding box center [758, 13] width 60 height 27
